Goal: Information Seeking & Learning: Understand process/instructions

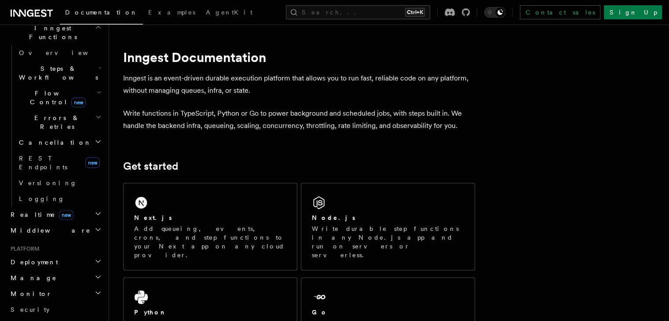
scroll to position [233, 0]
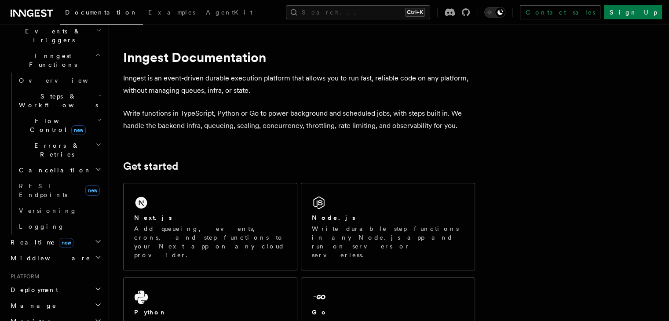
click at [48, 282] on h2 "Deployment" at bounding box center [55, 290] width 96 height 16
click at [40, 302] on span "Overview" at bounding box center [64, 305] width 91 height 7
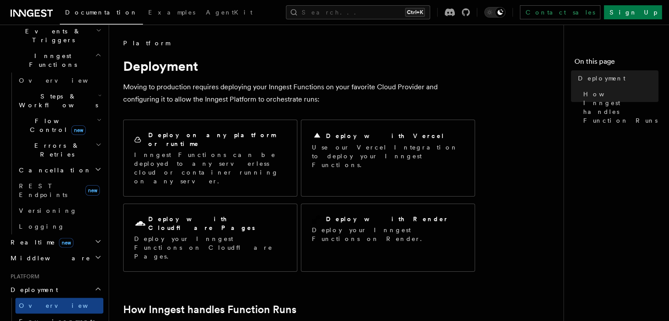
click at [268, 97] on p "Moving to production requires deploying your Inngest Functions on your favorite…" at bounding box center [299, 93] width 352 height 25
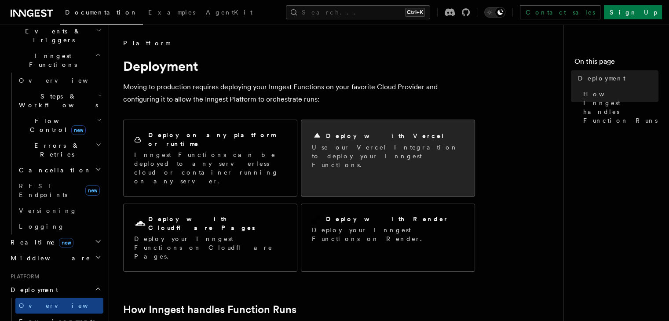
click at [342, 131] on h2 "Deploy with Vercel" at bounding box center [385, 135] width 119 height 9
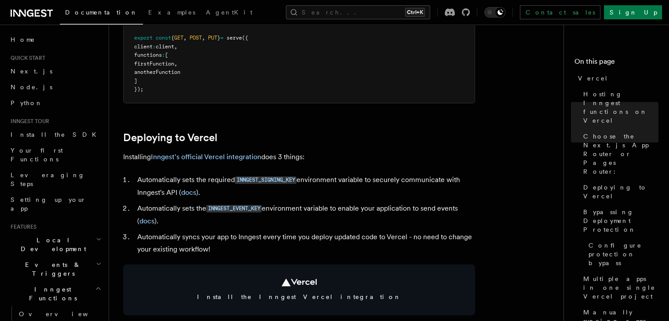
scroll to position [313, 0]
click at [209, 158] on link "Inngest's official Vercel integration" at bounding box center [206, 157] width 110 height 8
